Goal: Task Accomplishment & Management: Complete application form

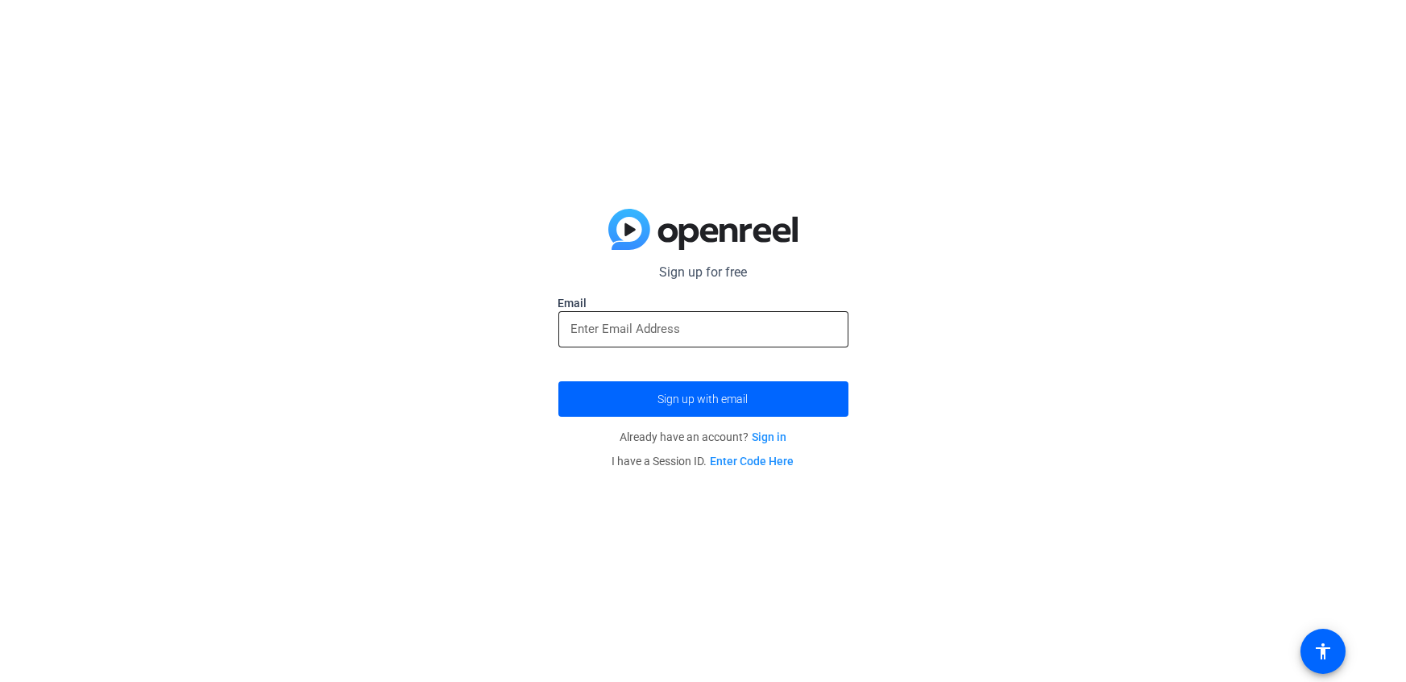
click at [665, 319] on input "email" at bounding box center [703, 328] width 264 height 19
click at [691, 399] on span "Sign up with email" at bounding box center [703, 399] width 90 height 0
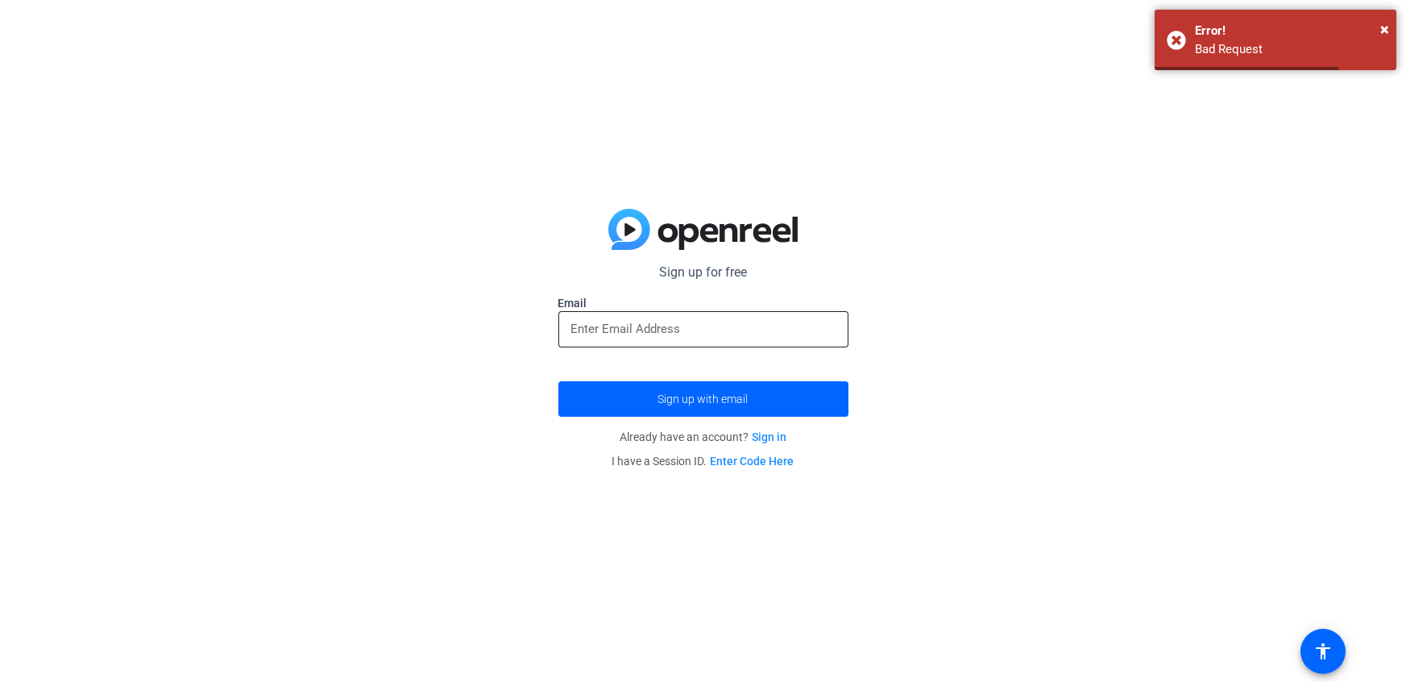
click at [706, 334] on input "email" at bounding box center [703, 328] width 264 height 19
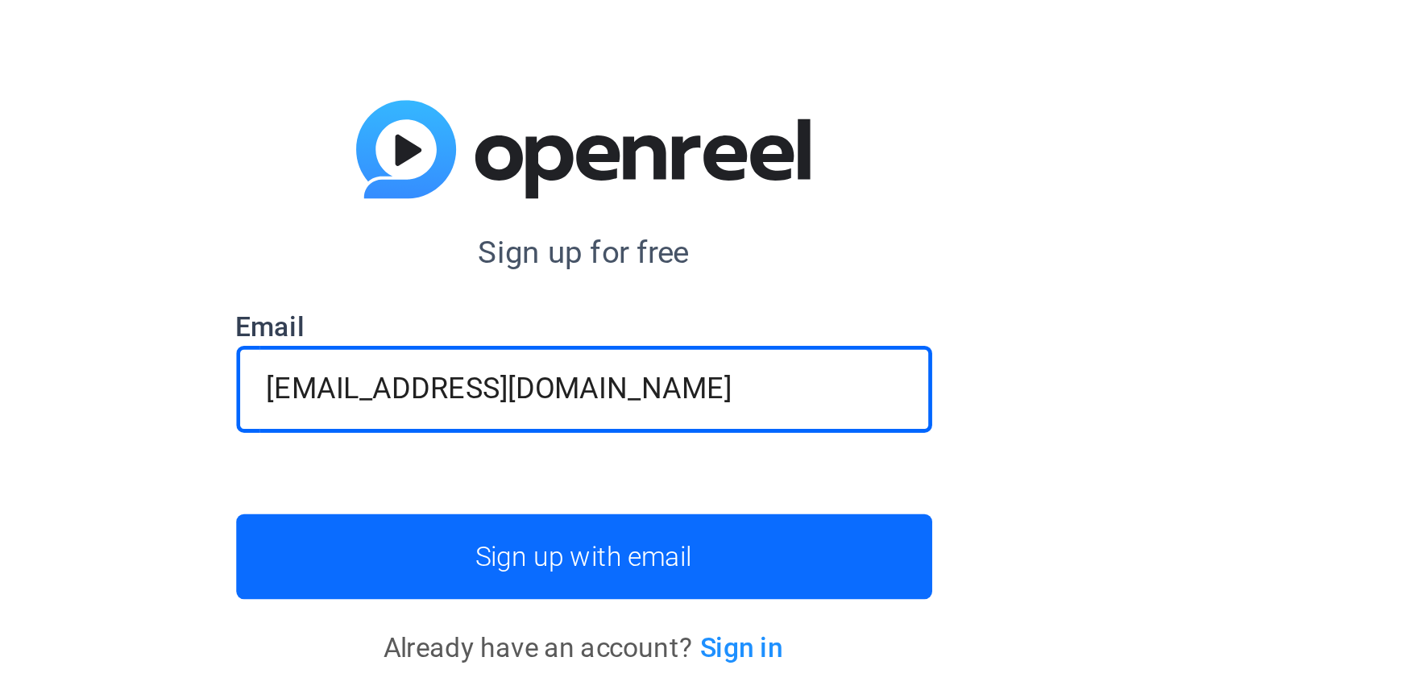
type input "[EMAIL_ADDRESS][DOMAIN_NAME]"
click at [767, 396] on span "submit" at bounding box center [703, 398] width 290 height 39
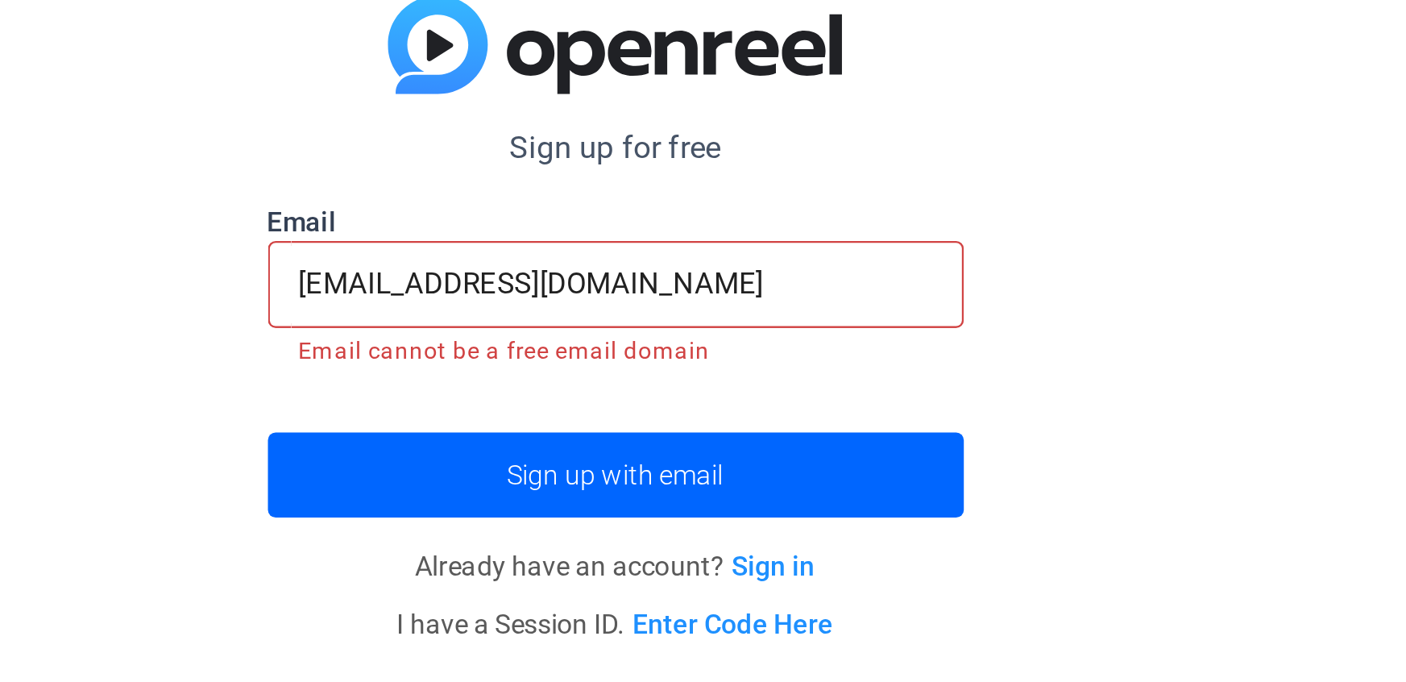
click at [769, 438] on link "Sign in" at bounding box center [769, 441] width 35 height 13
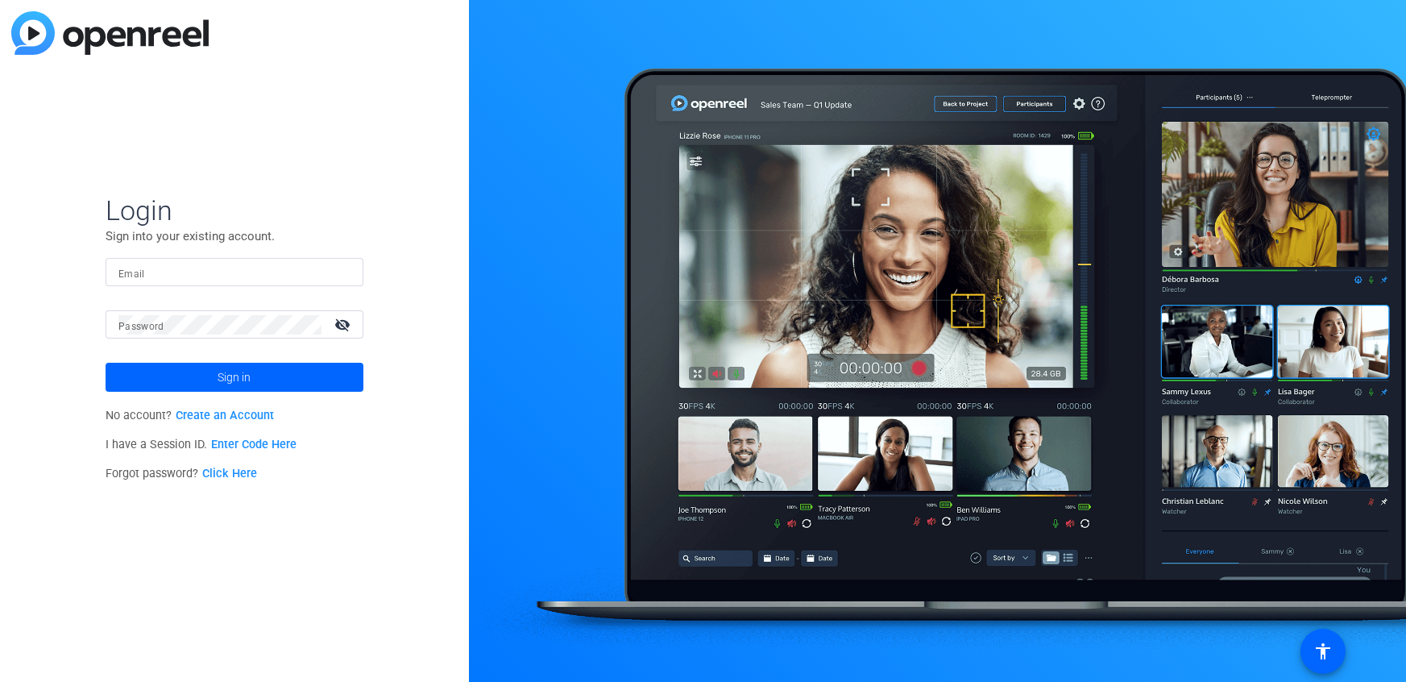
click at [243, 417] on link "Create an Account" at bounding box center [225, 415] width 98 height 14
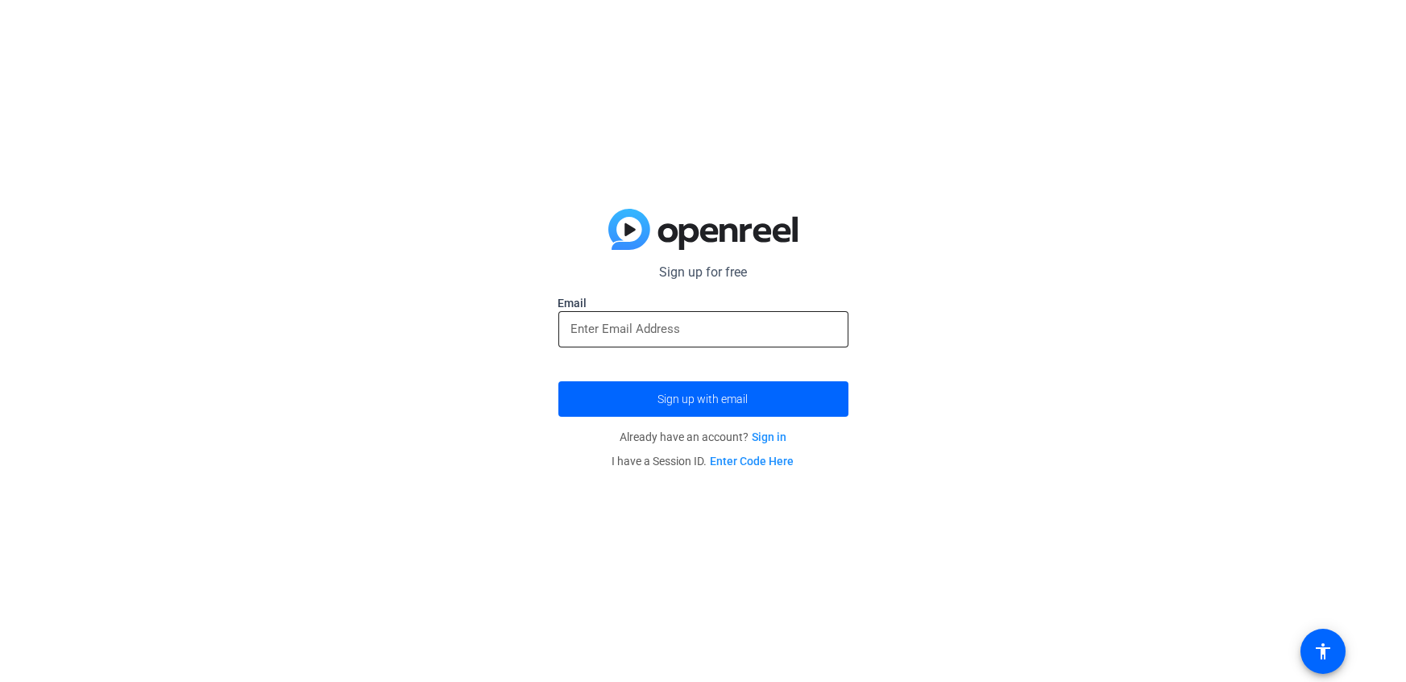
click at [575, 326] on input "email" at bounding box center [703, 328] width 264 height 19
type input "[EMAIL_ADDRESS][DOMAIN_NAME]"
click at [558, 381] on button "Sign up with email" at bounding box center [703, 398] width 290 height 35
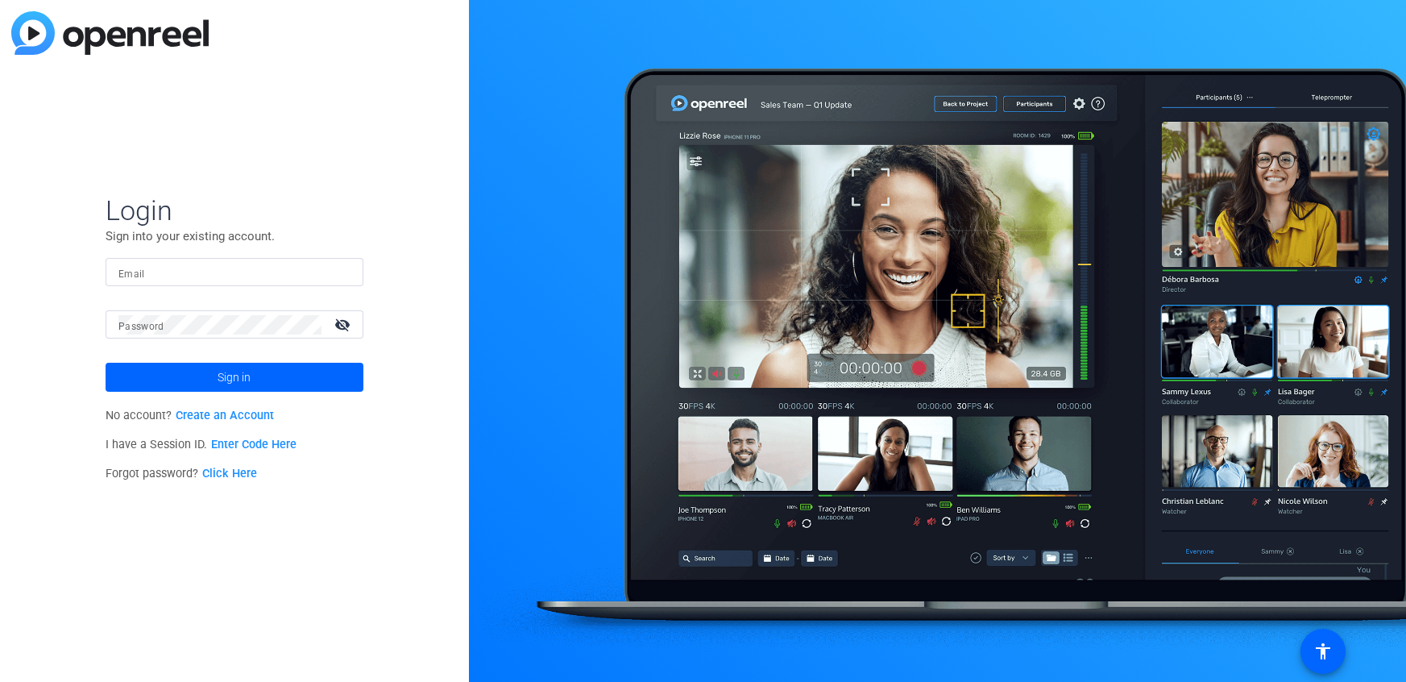
click at [282, 271] on input "Email" at bounding box center [234, 272] width 232 height 19
click at [163, 283] on div at bounding box center [234, 272] width 232 height 28
click at [229, 413] on link "Create an Account" at bounding box center [225, 415] width 98 height 14
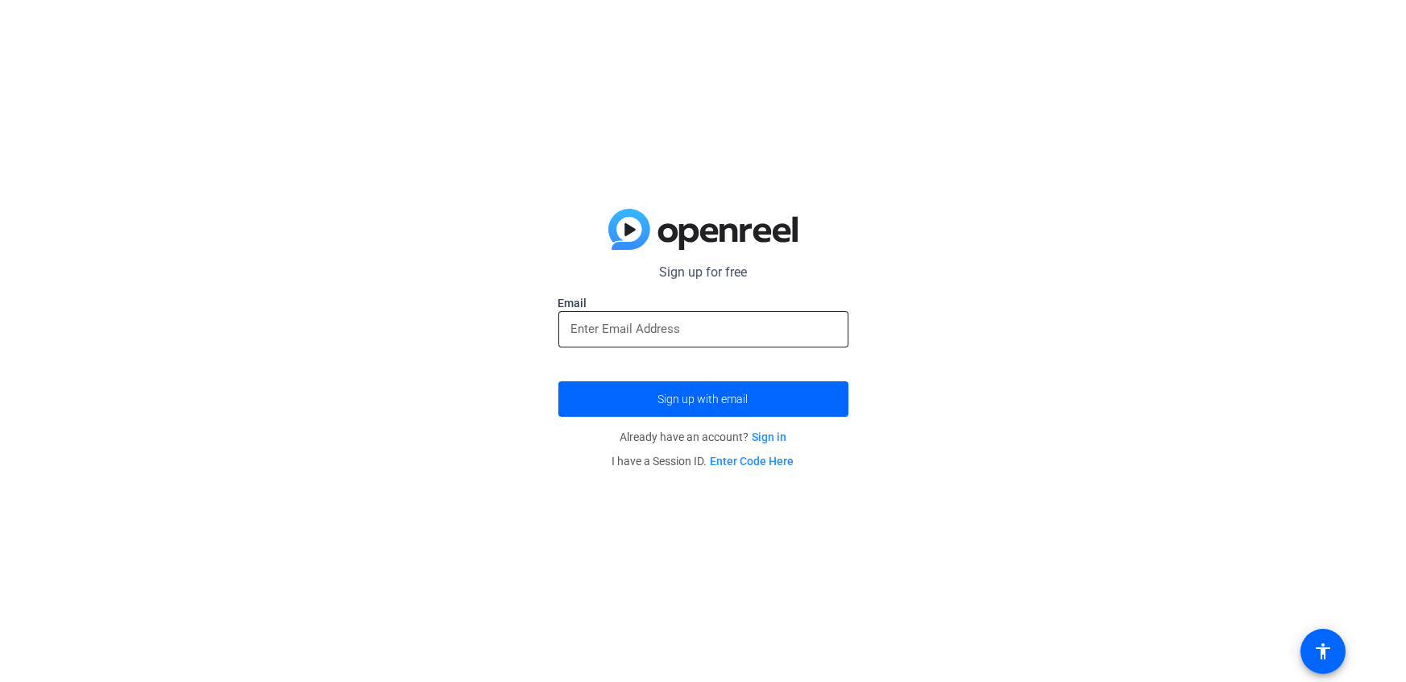
click at [619, 334] on input "email" at bounding box center [703, 328] width 264 height 19
type input "[EMAIL_ADDRESS][DOMAIN_NAME]"
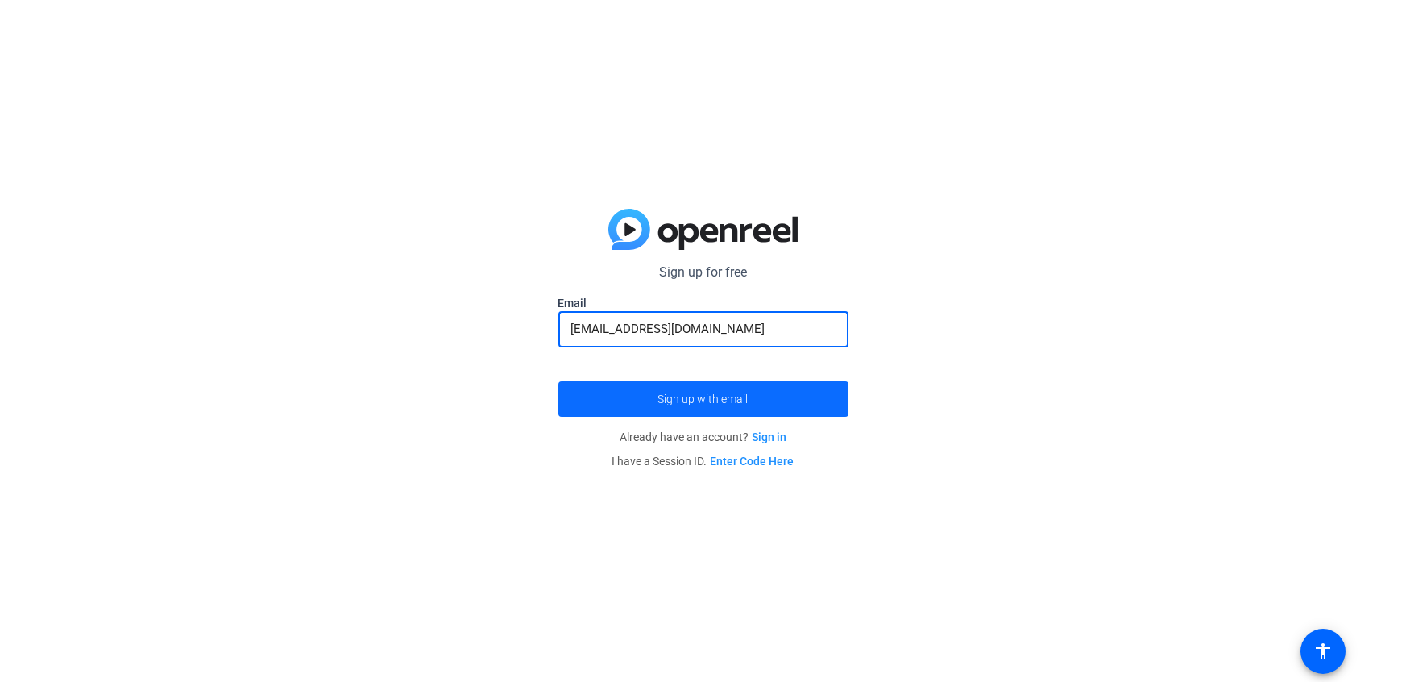
click at [679, 389] on span "submit" at bounding box center [703, 398] width 290 height 39
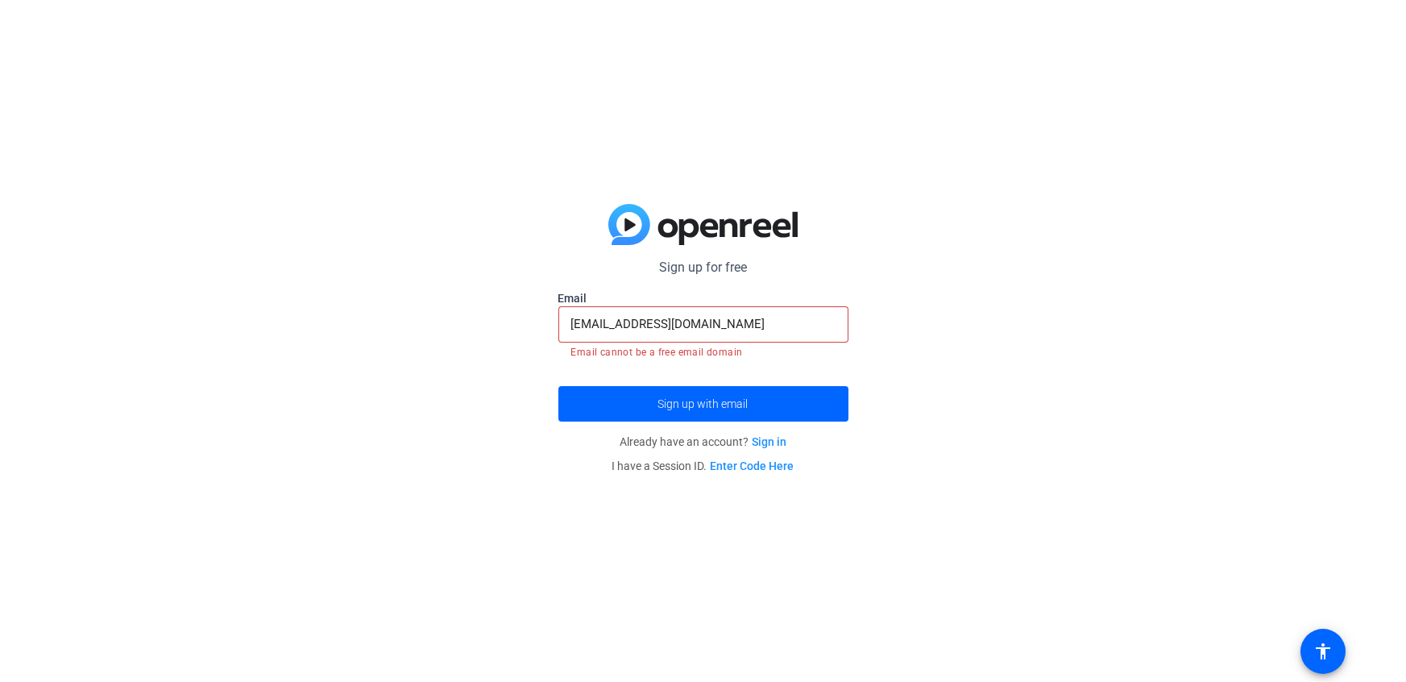
click at [777, 446] on link "Sign in" at bounding box center [769, 441] width 35 height 13
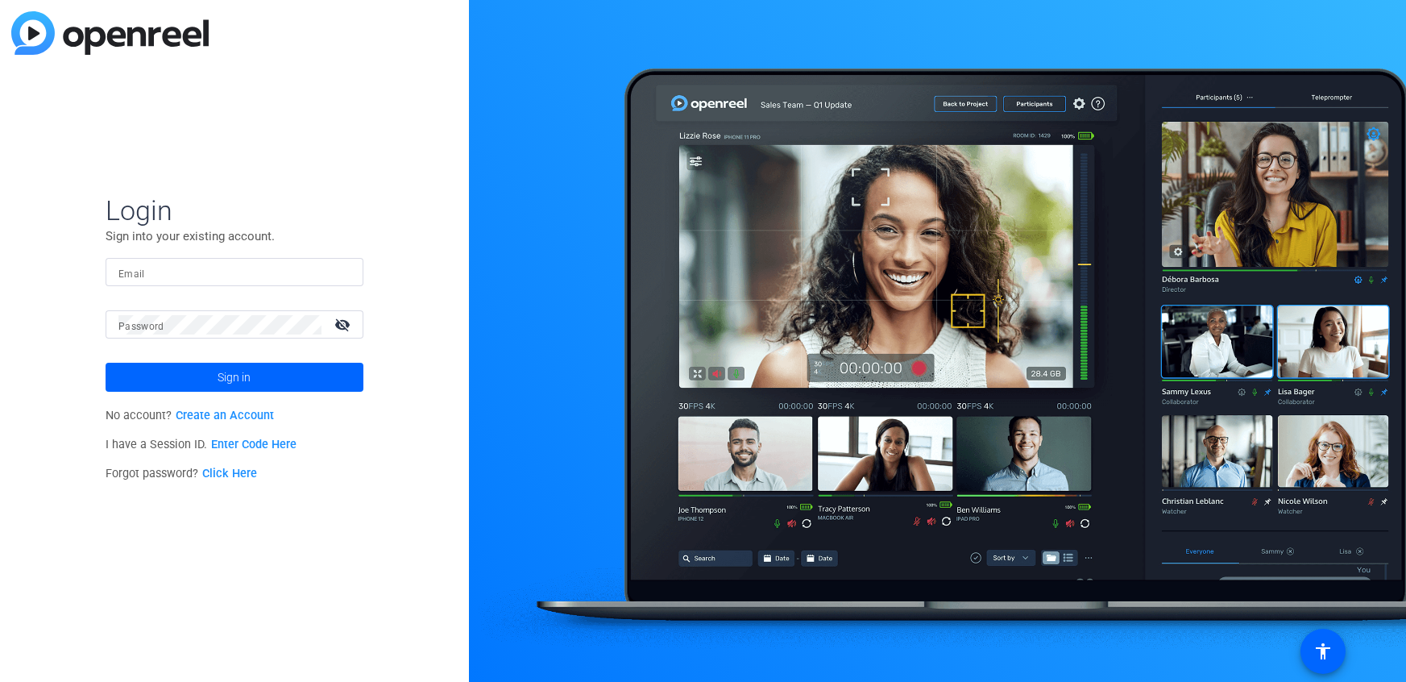
click at [118, 281] on div at bounding box center [234, 272] width 232 height 28
type input "[EMAIL_ADDRESS][DOMAIN_NAME]"
click at [336, 334] on mat-icon "visibility_off" at bounding box center [344, 324] width 39 height 23
click at [305, 367] on span at bounding box center [235, 377] width 258 height 39
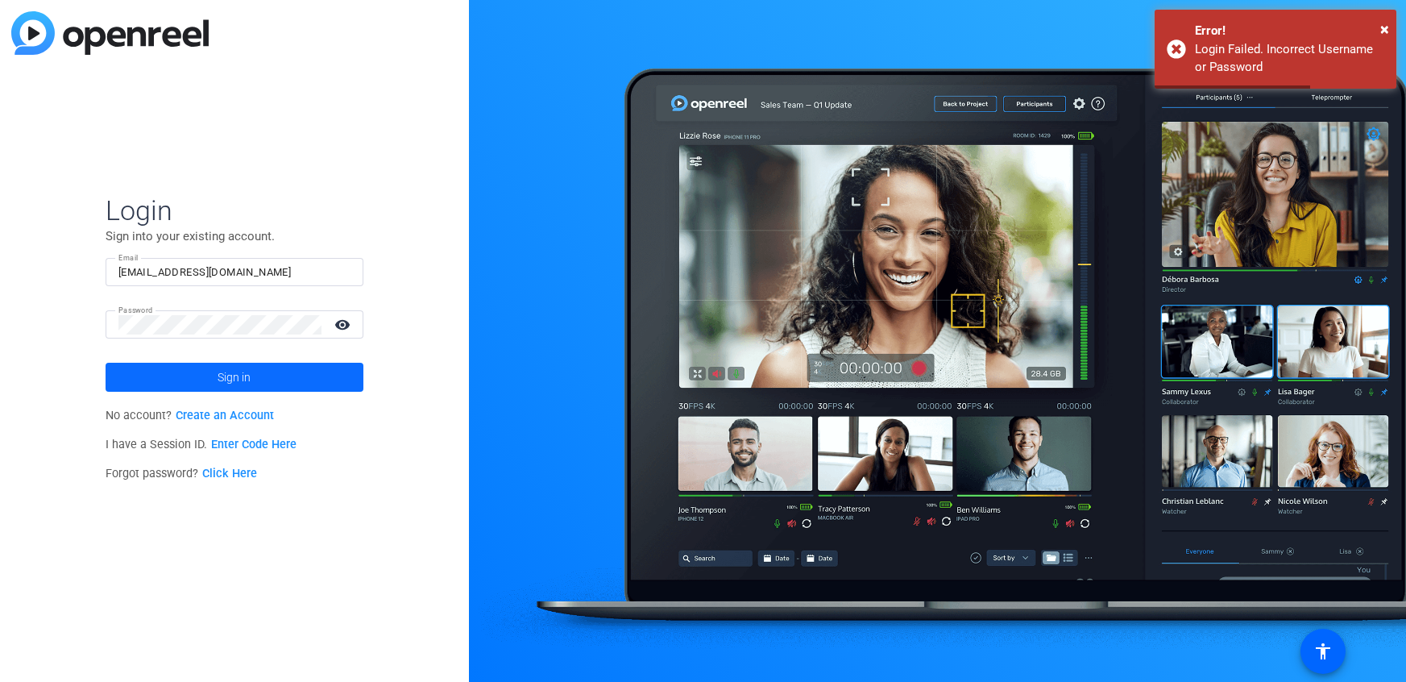
click at [318, 365] on span at bounding box center [235, 377] width 258 height 39
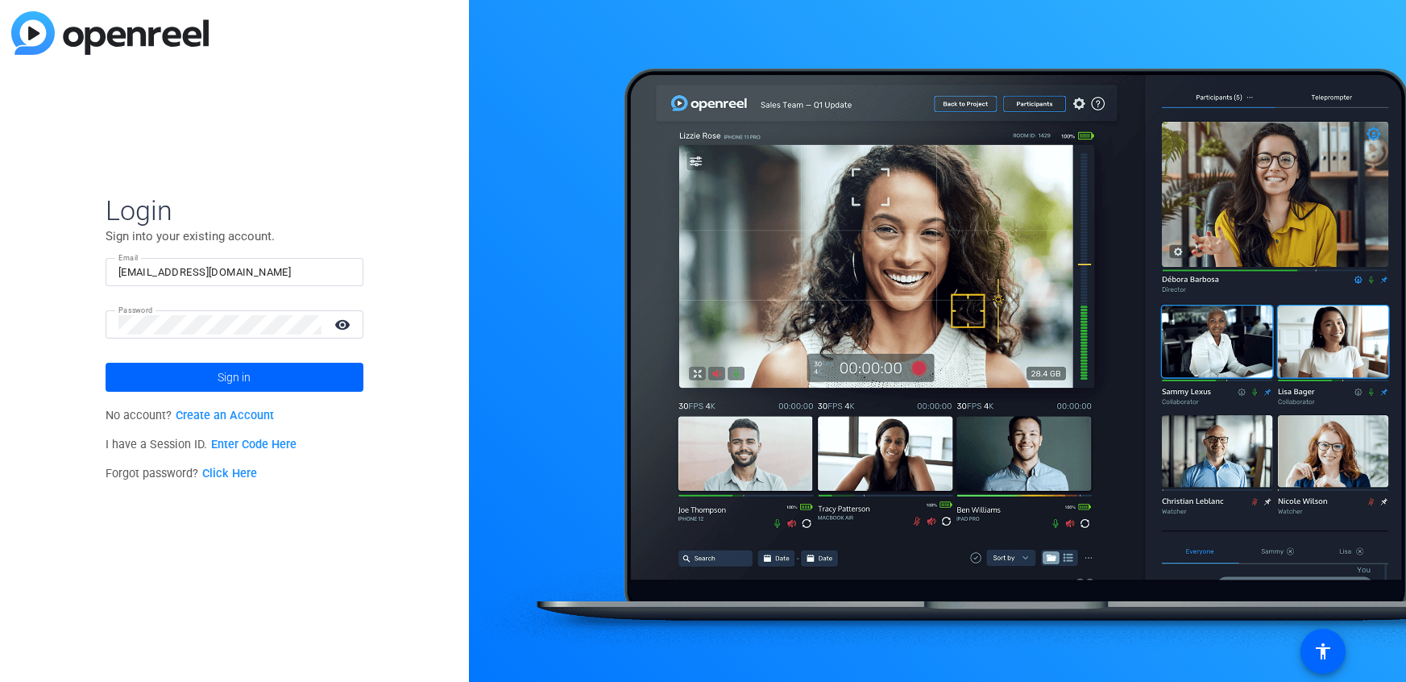
click at [234, 413] on link "Create an Account" at bounding box center [225, 415] width 98 height 14
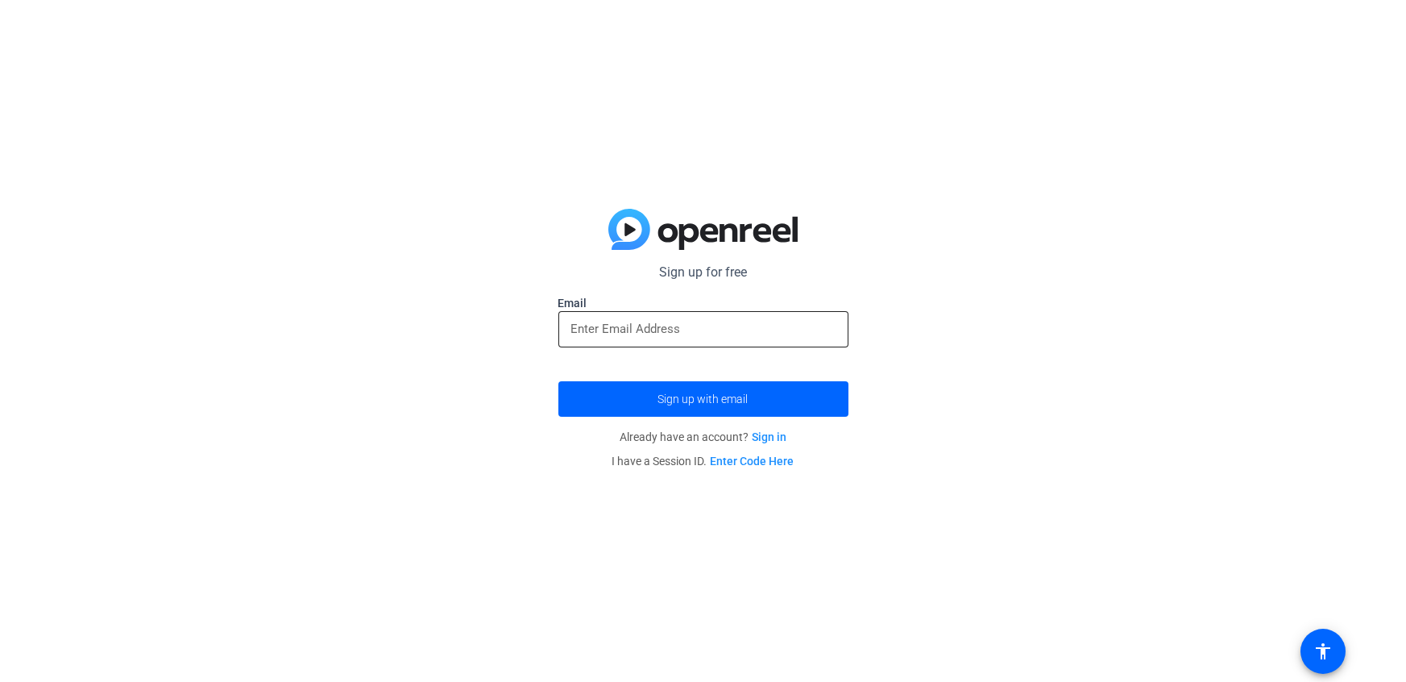
click at [608, 329] on input "email" at bounding box center [703, 328] width 264 height 19
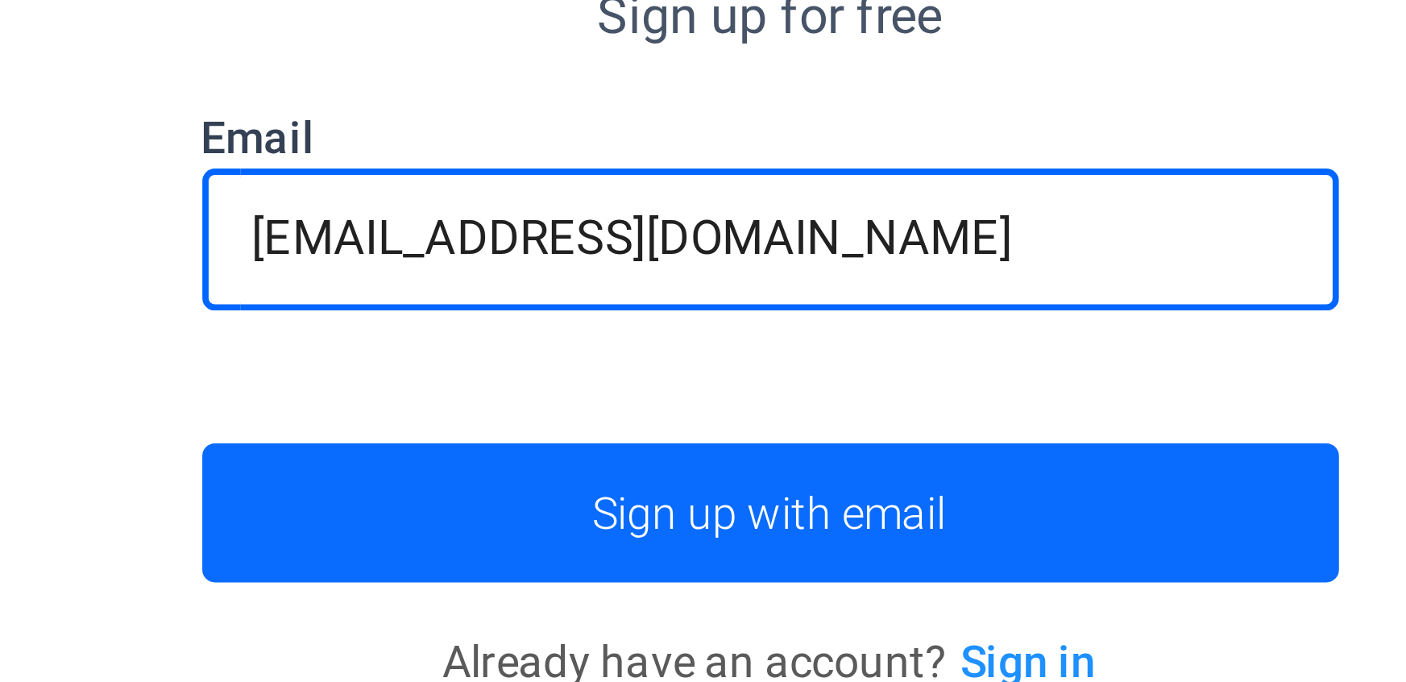
click at [689, 381] on span "submit" at bounding box center [703, 398] width 290 height 39
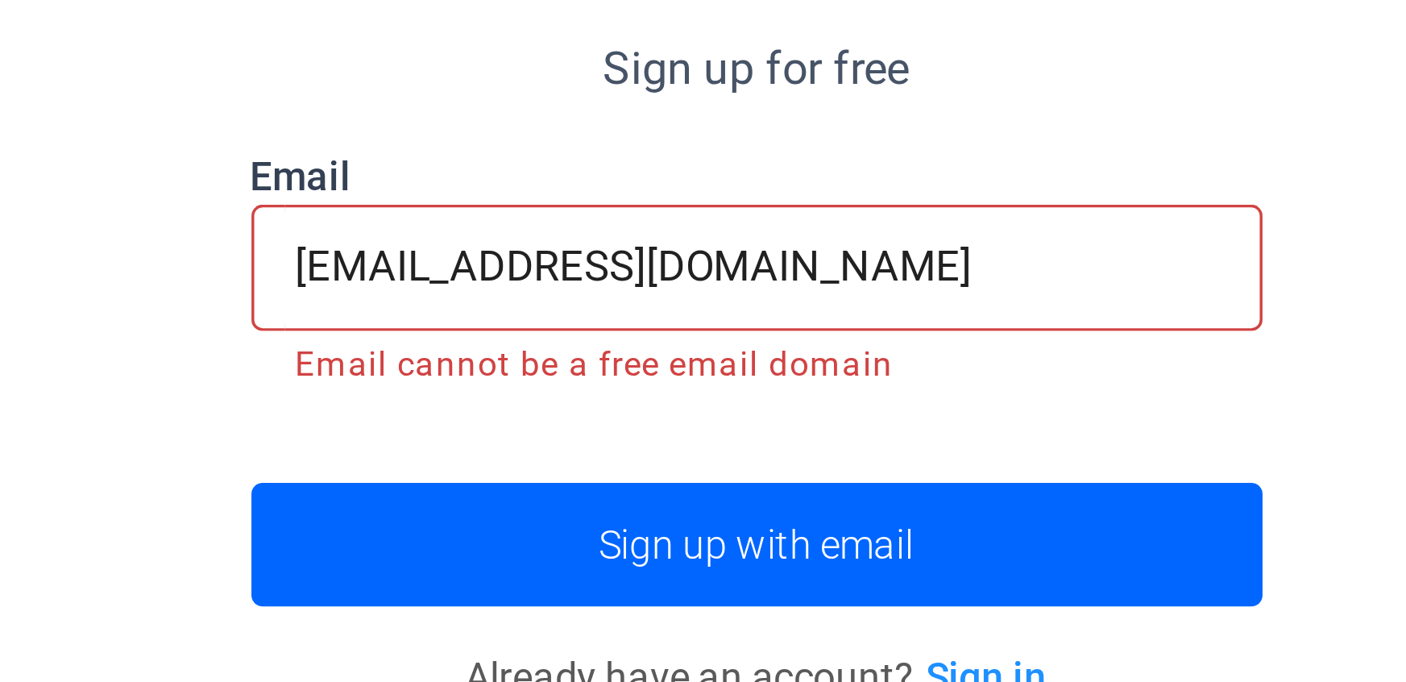
click at [643, 355] on mat-error "Email cannot be a free email domain" at bounding box center [703, 351] width 264 height 18
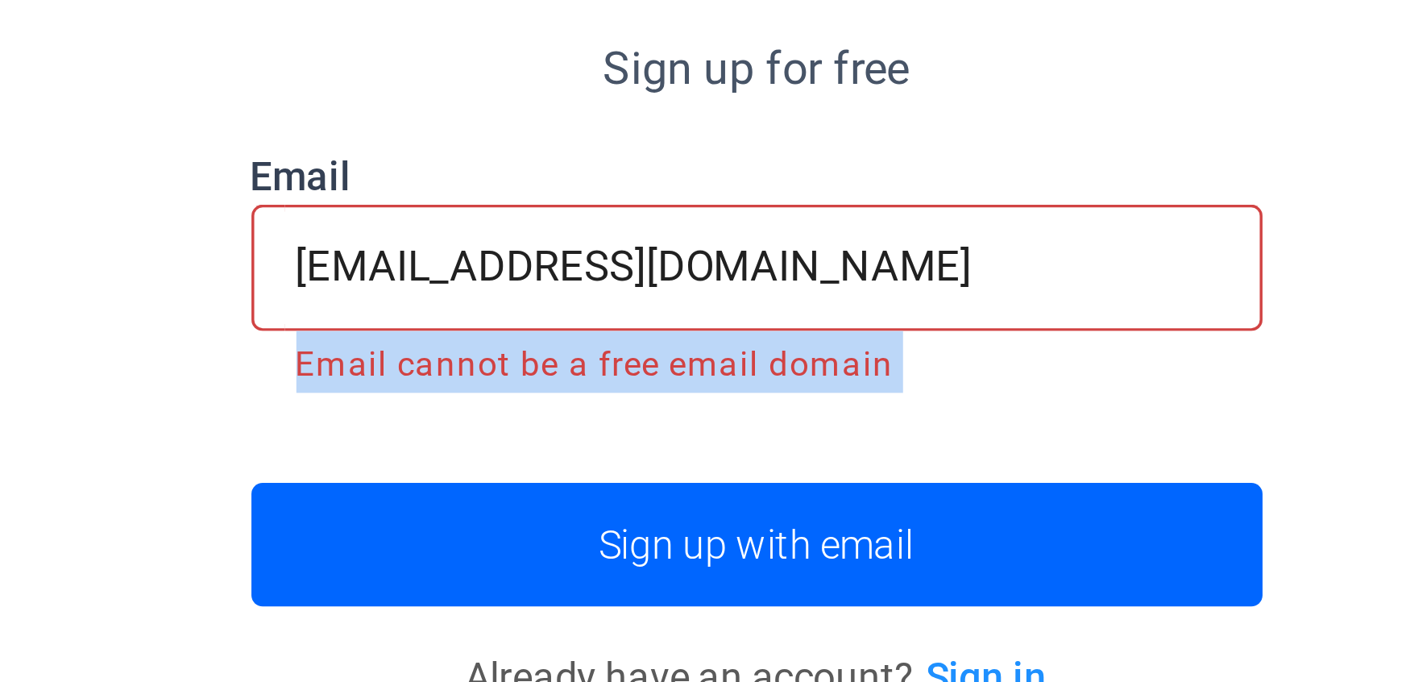
copy form "Email cannot be a free email domain Sign up with email"
click at [740, 327] on input "[EMAIL_ADDRESS][DOMAIN_NAME]" at bounding box center [703, 323] width 264 height 19
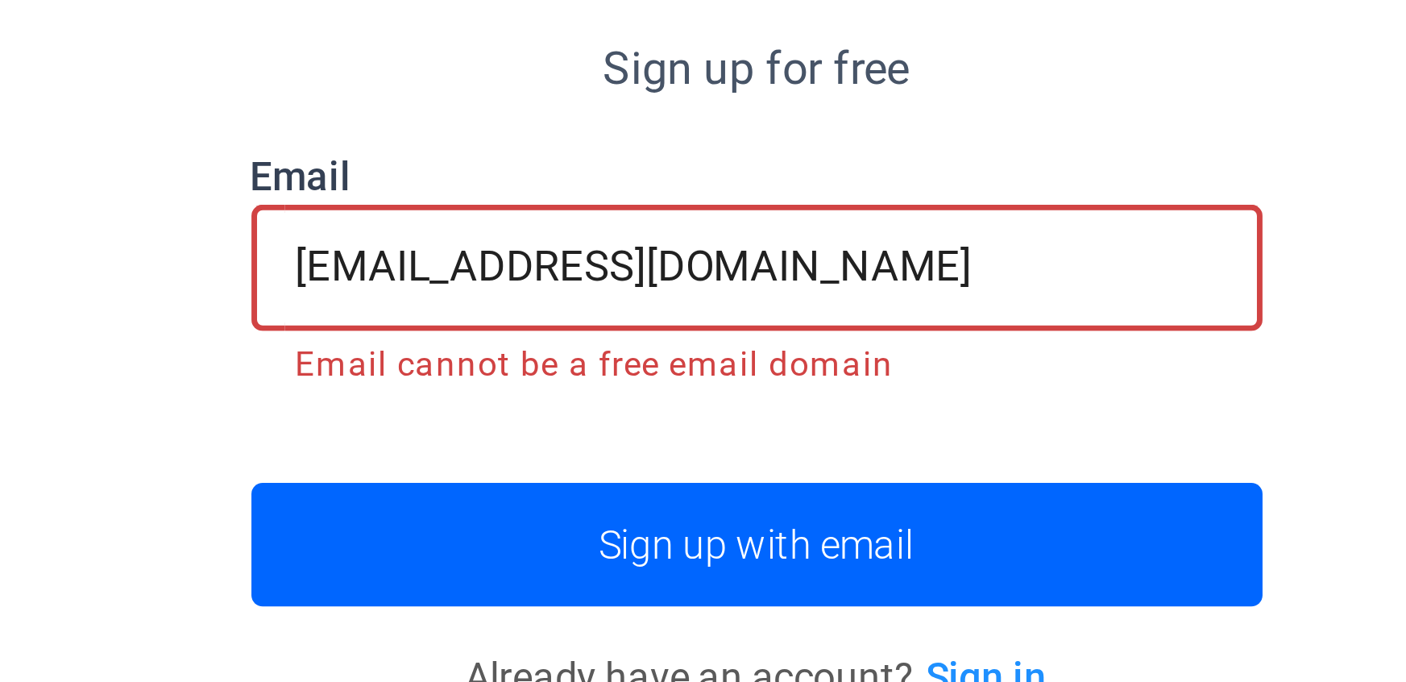
drag, startPoint x: 666, startPoint y: 322, endPoint x: 764, endPoint y: 325, distance: 97.5
click at [764, 325] on input "[EMAIL_ADDRESS][DOMAIN_NAME]" at bounding box center [703, 323] width 264 height 19
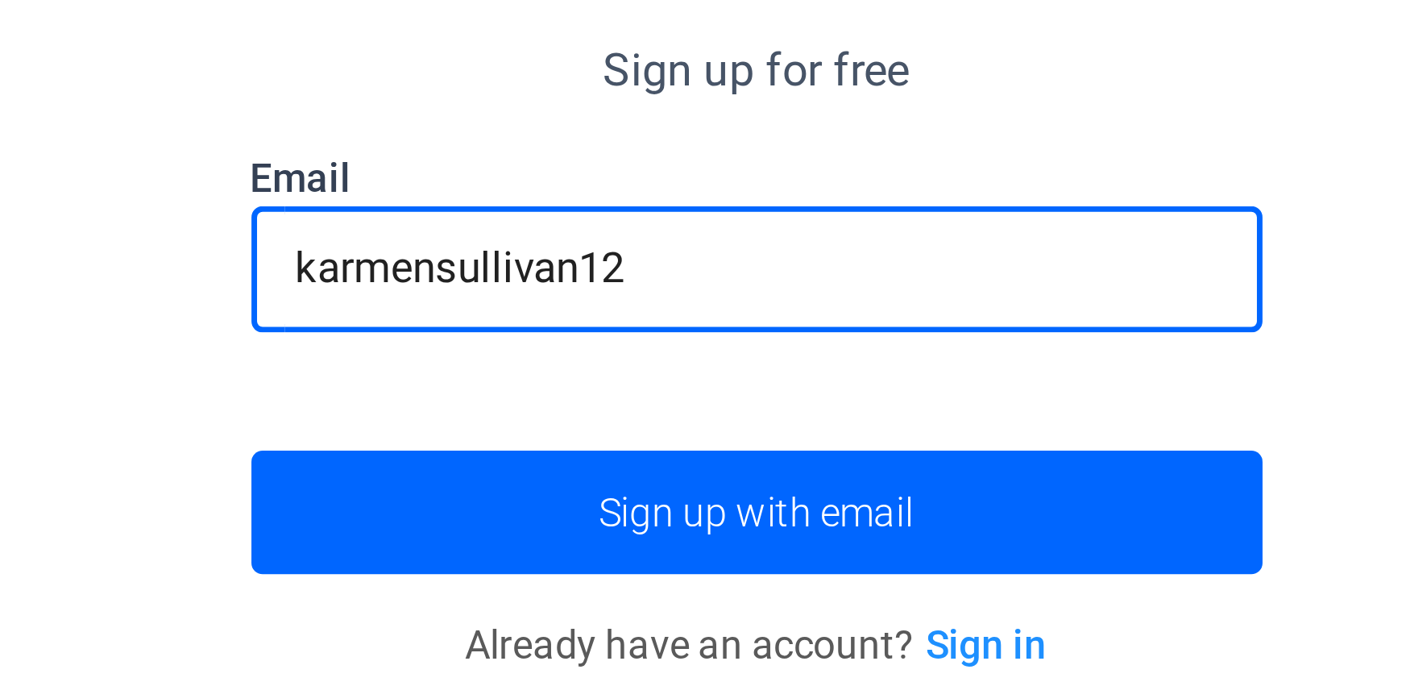
click at [558, 381] on button "Sign up with email" at bounding box center [703, 398] width 290 height 35
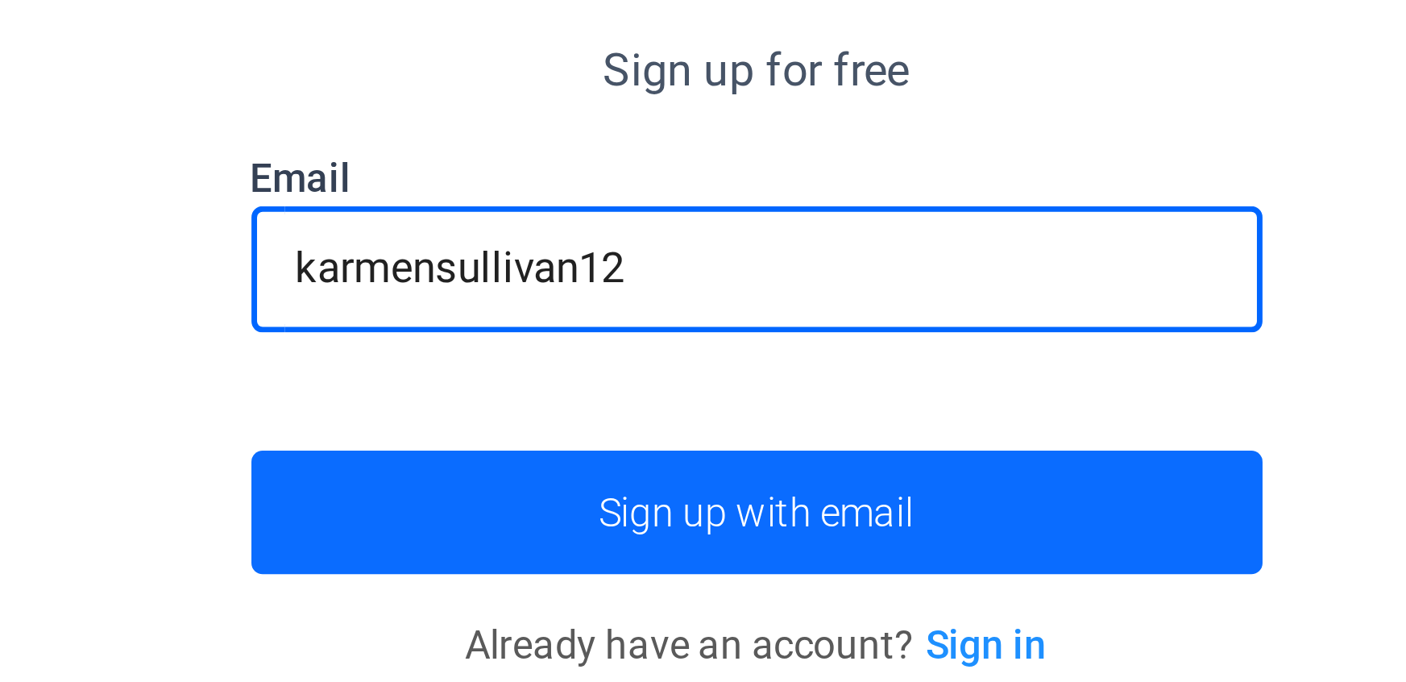
click at [748, 395] on span "submit" at bounding box center [703, 398] width 290 height 39
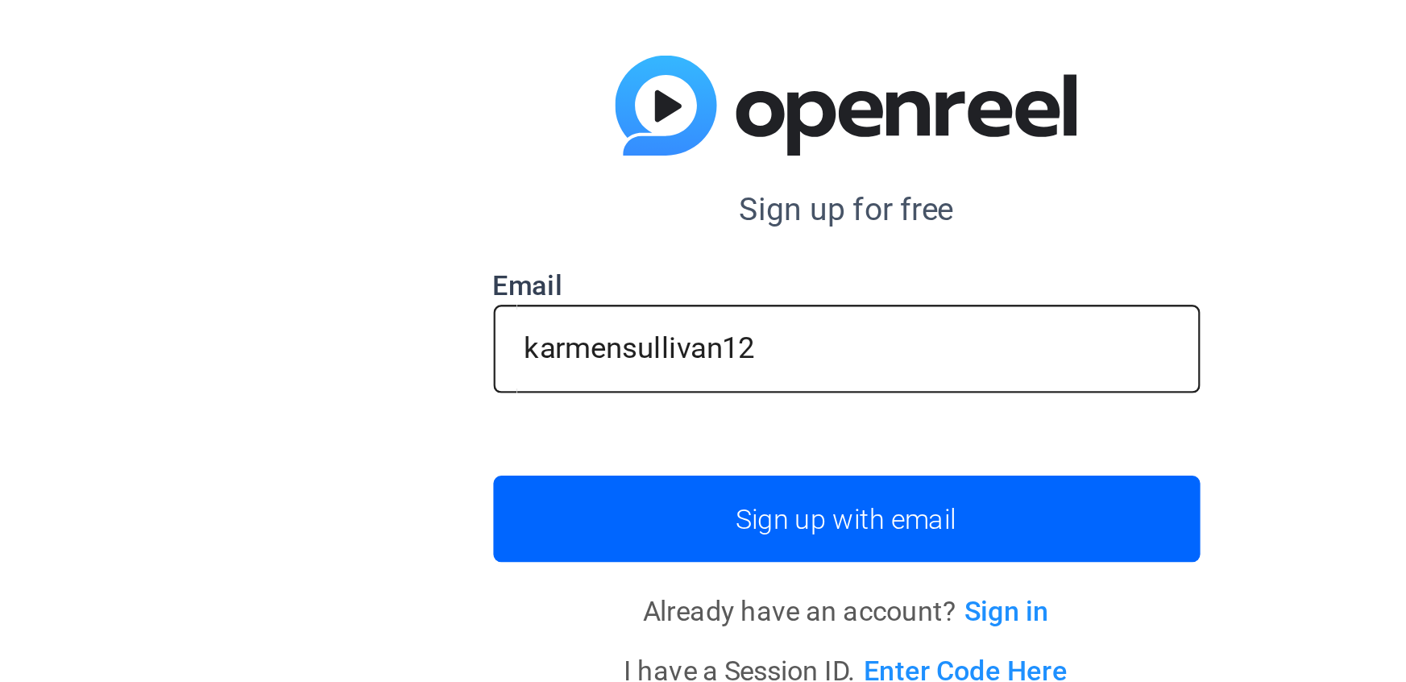
click at [713, 319] on input "karmensullivan12" at bounding box center [703, 328] width 264 height 19
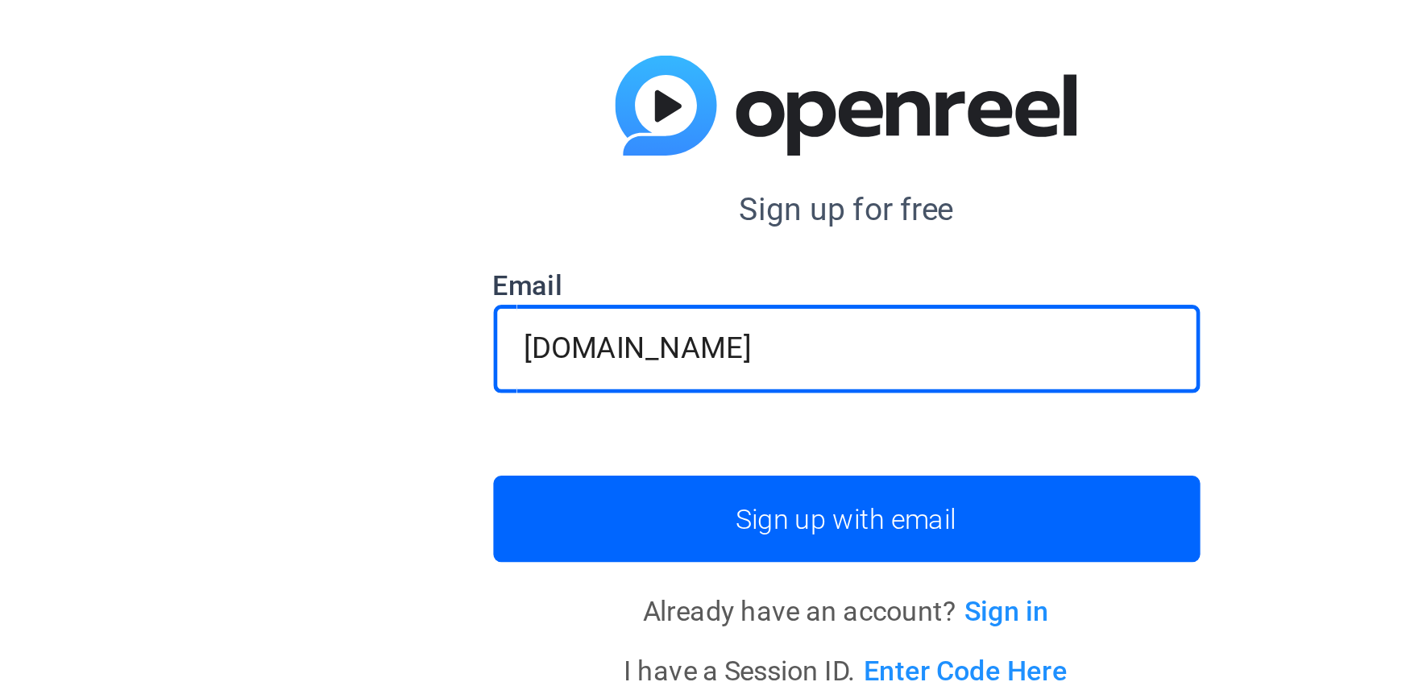
click at [558, 381] on button "Sign up with email" at bounding box center [703, 398] width 290 height 35
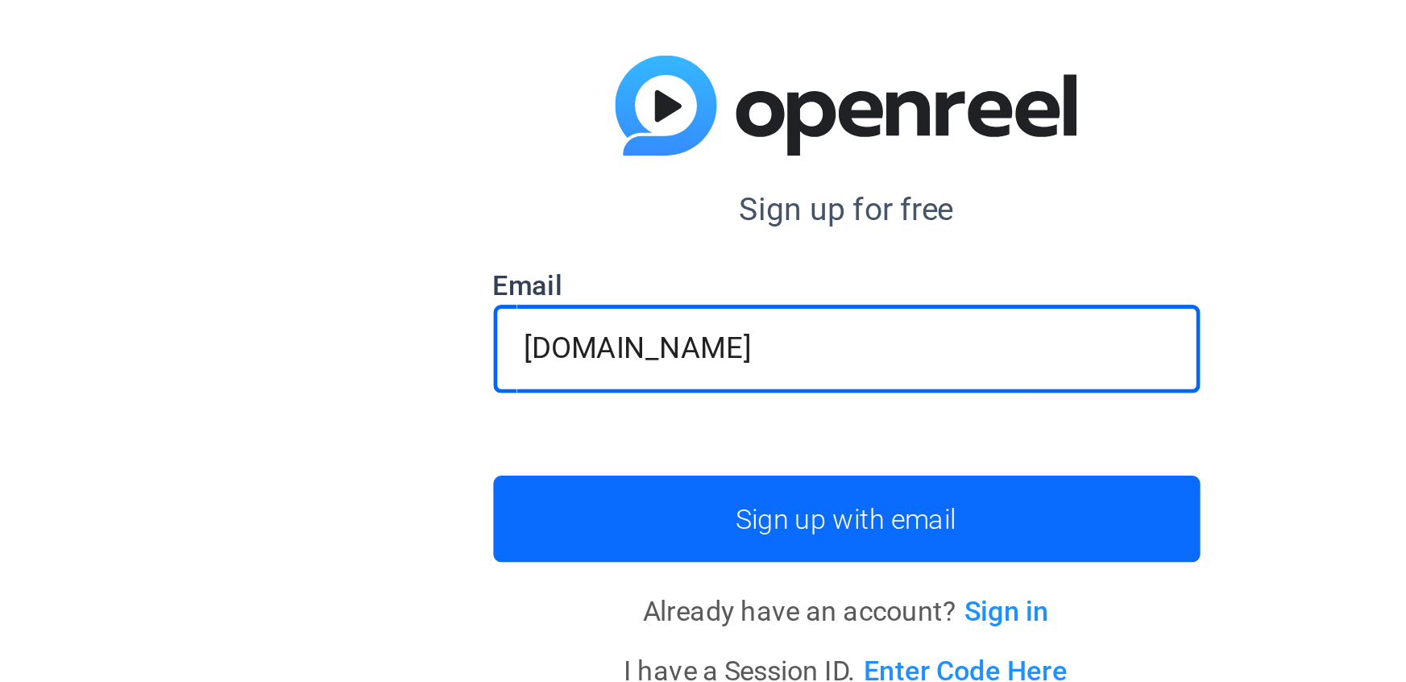
click at [725, 399] on span "Sign up with email" at bounding box center [703, 399] width 90 height 0
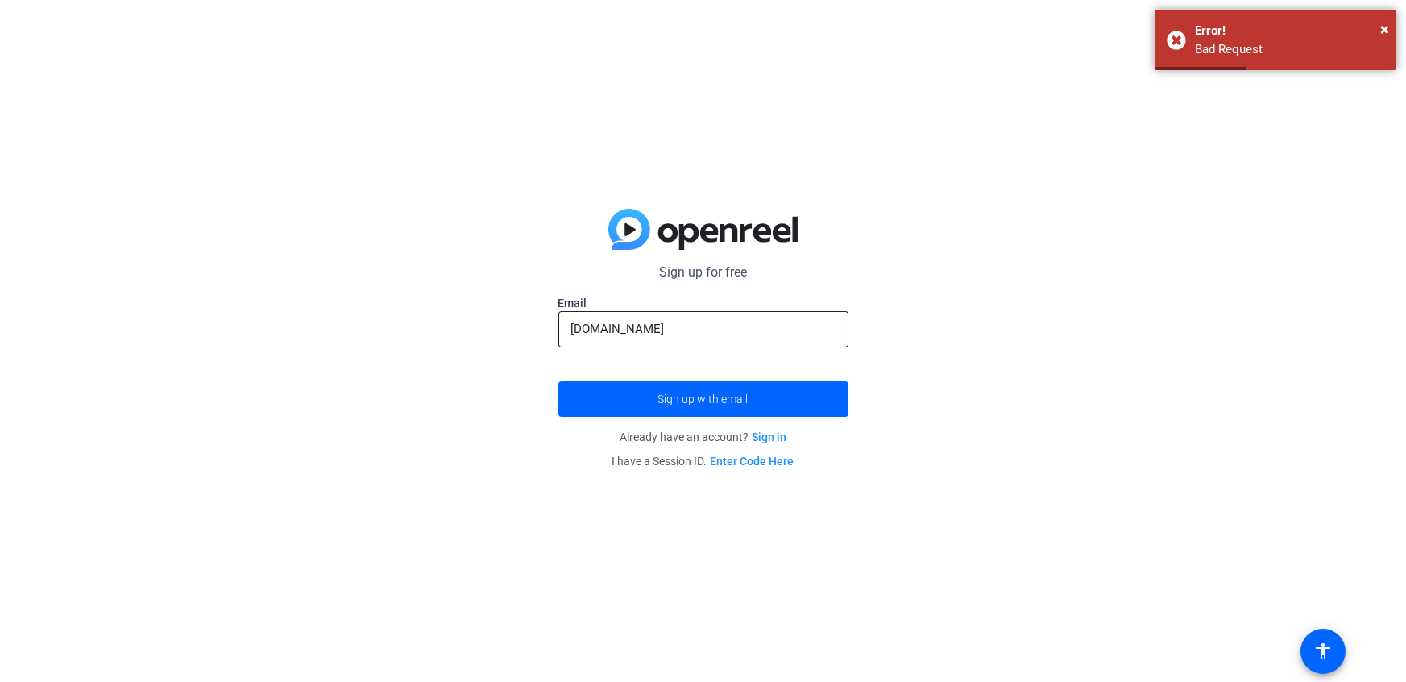
click at [662, 331] on input "[DOMAIN_NAME]" at bounding box center [703, 328] width 264 height 19
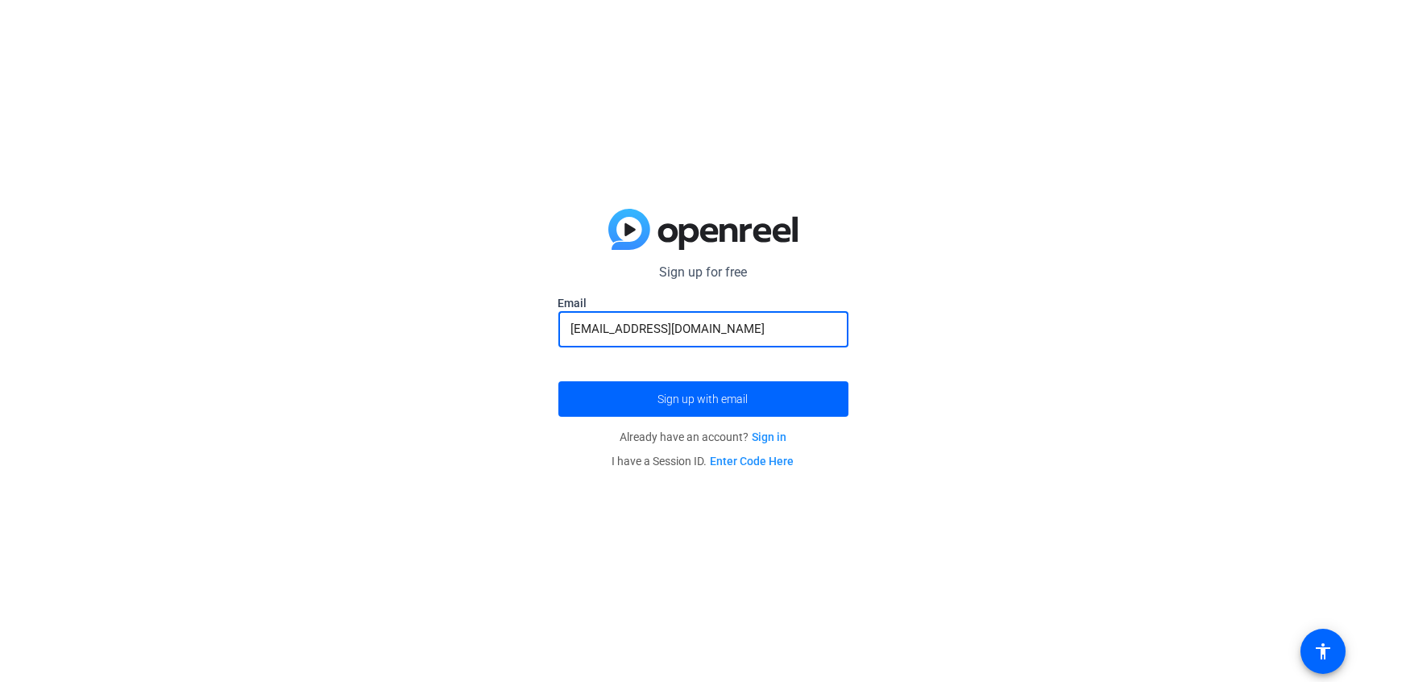
type input "[EMAIL_ADDRESS][DOMAIN_NAME]"
click at [558, 381] on button "Sign up with email" at bounding box center [703, 398] width 290 height 35
